Goal: Find specific page/section: Find specific page/section

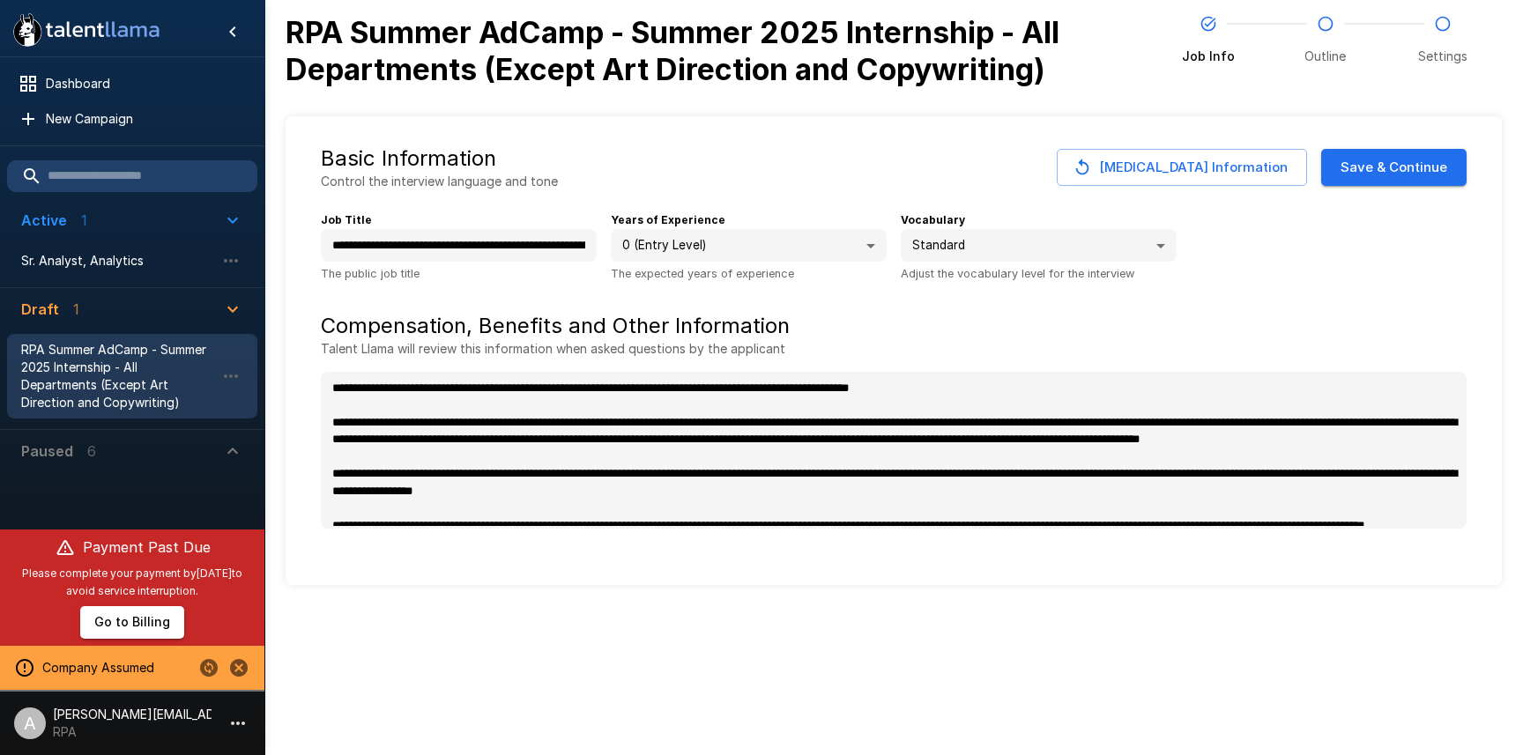
click at [126, 451] on span "Paused 6" at bounding box center [121, 451] width 201 height 21
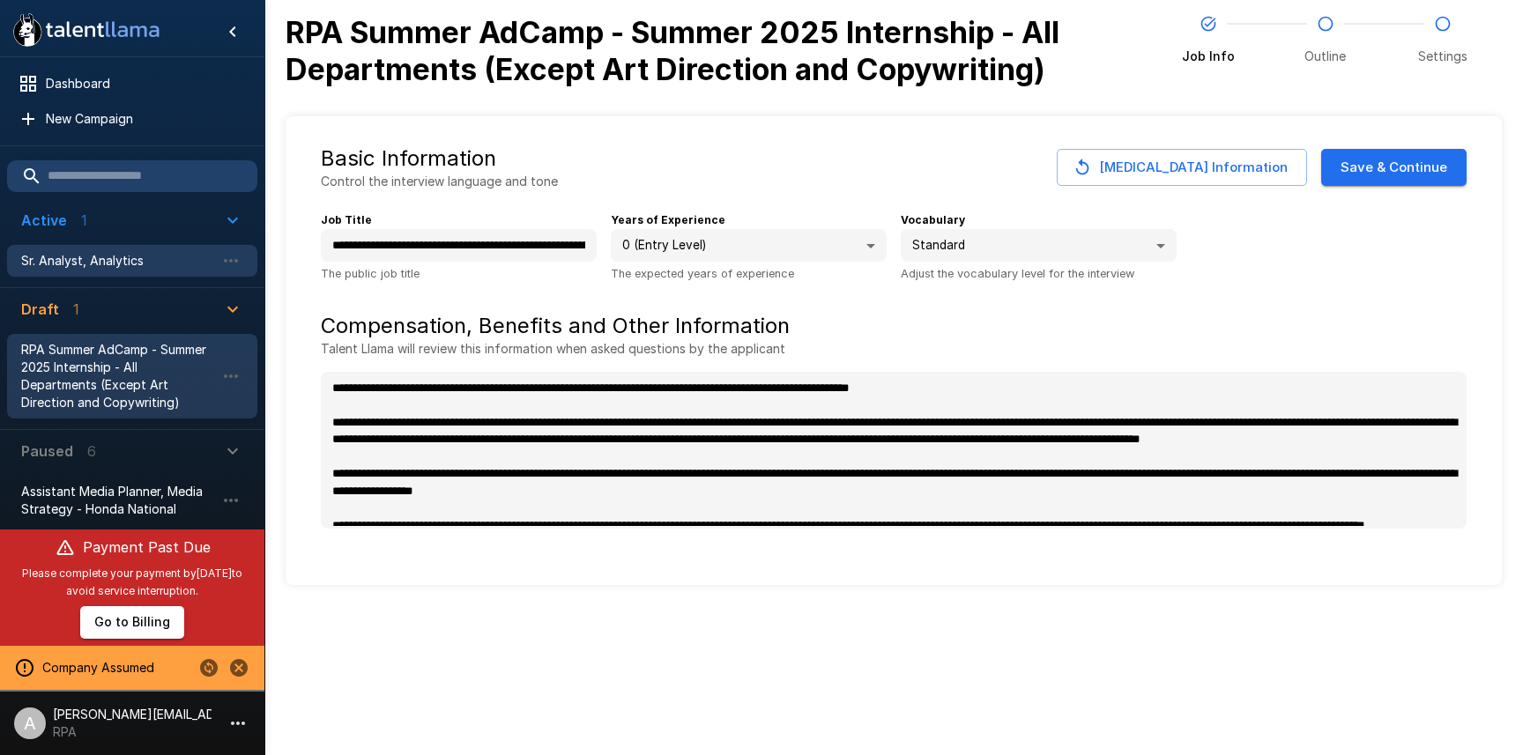
click at [123, 257] on span "Sr. Analyst, Analytics" at bounding box center [118, 261] width 194 height 18
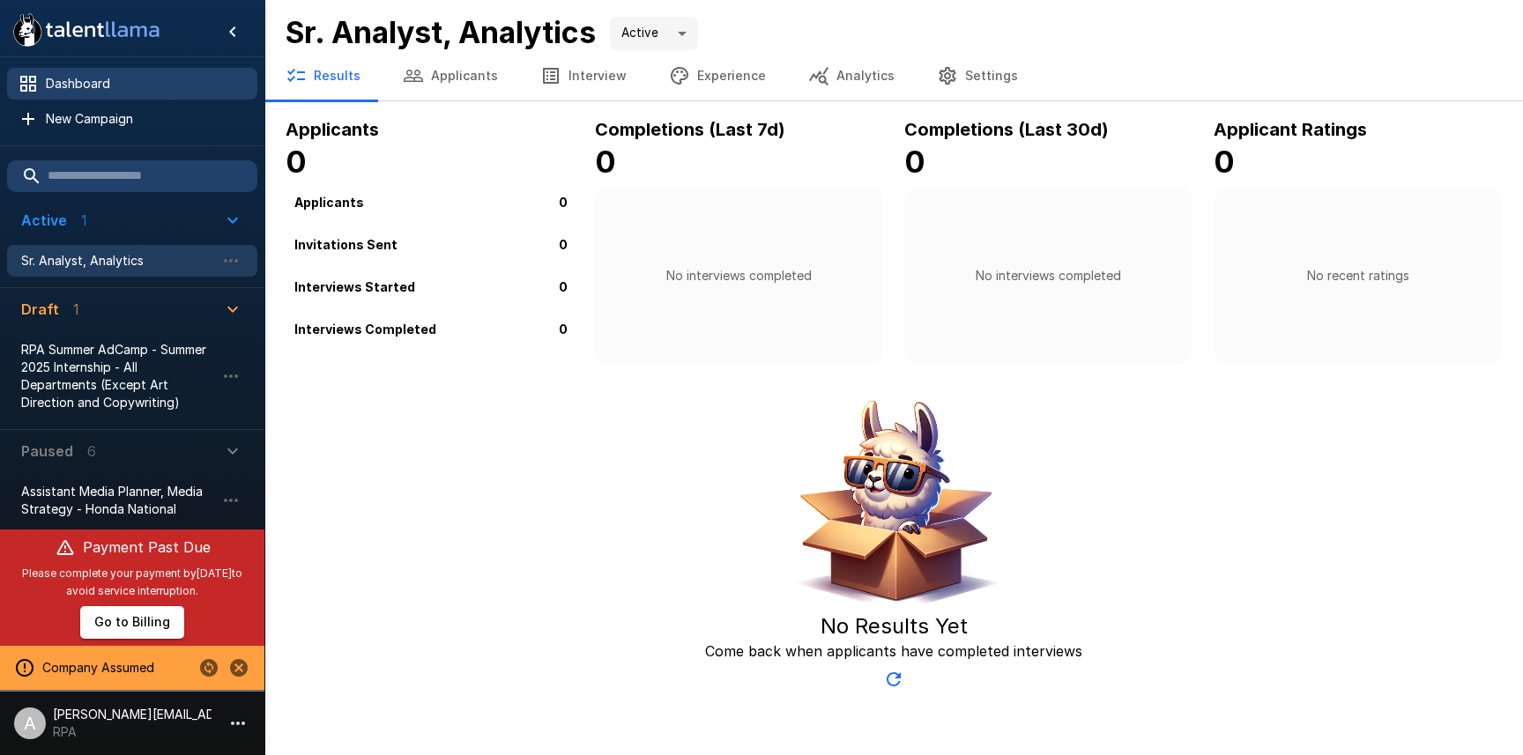
click at [106, 81] on span "Dashboard" at bounding box center [144, 84] width 197 height 18
